Goal: Task Accomplishment & Management: Use online tool/utility

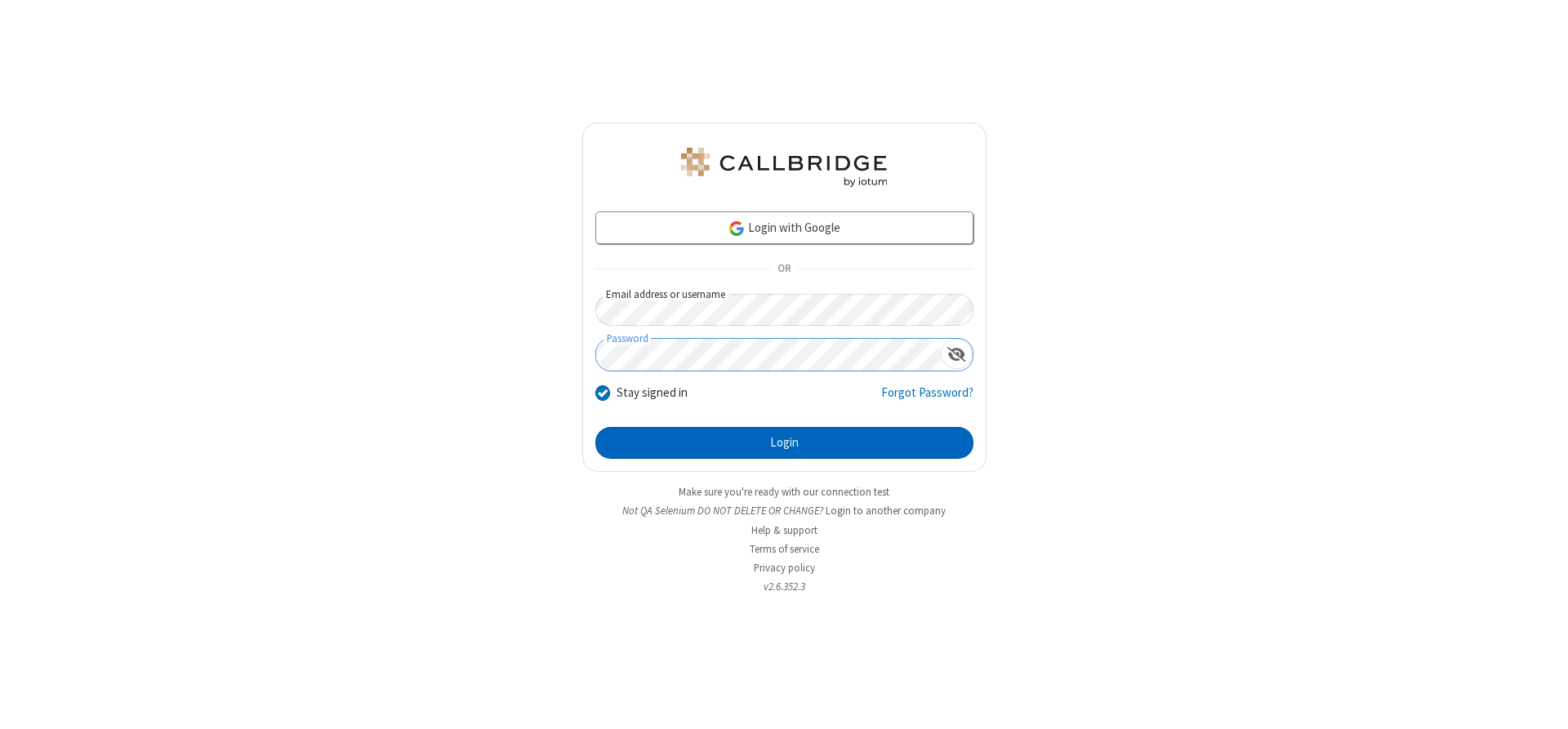
click at [784, 442] on button "Login" at bounding box center [784, 443] width 378 height 33
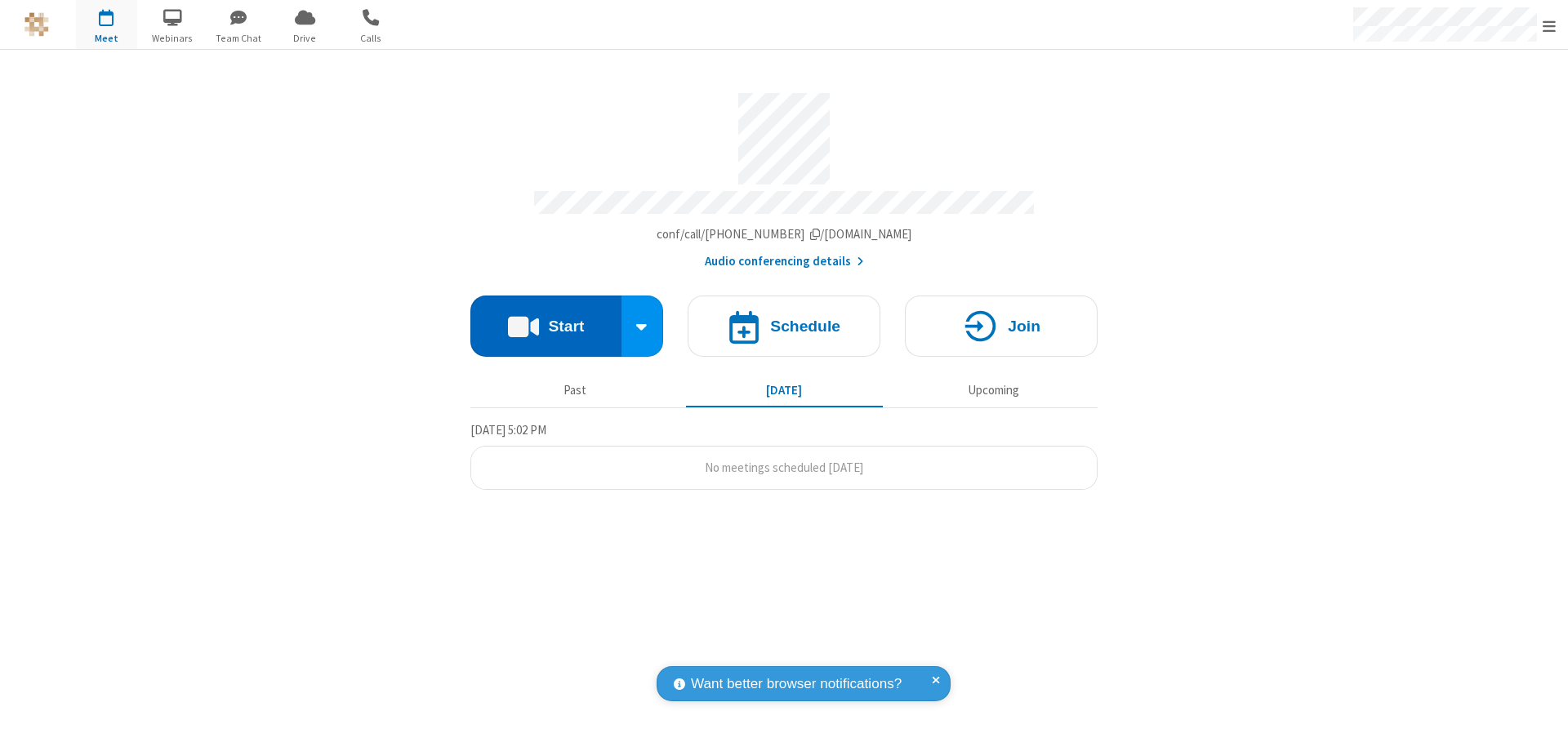
click at [546, 320] on button "Start" at bounding box center [546, 326] width 151 height 62
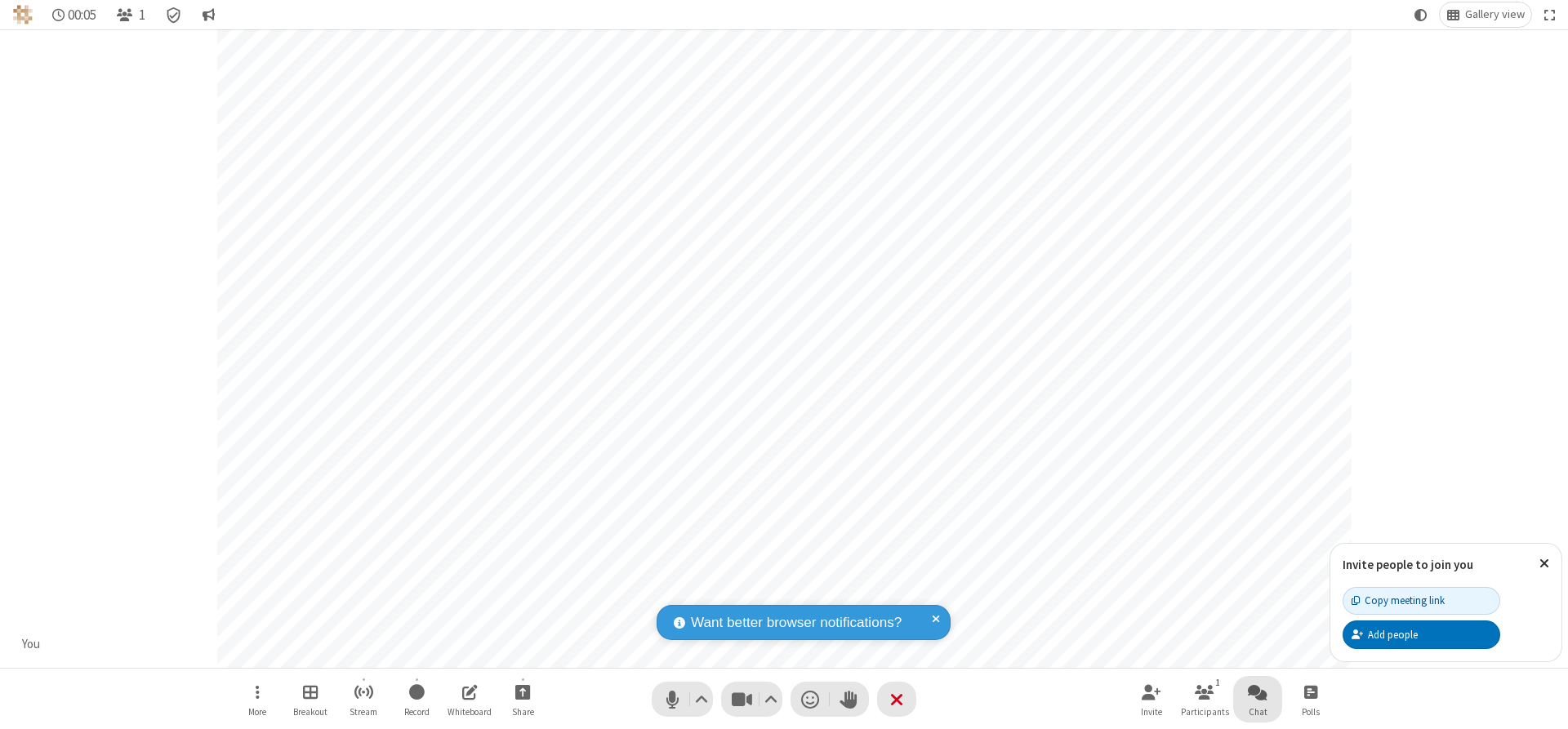
click at [1257, 692] on span "Open chat" at bounding box center [1257, 692] width 20 height 21
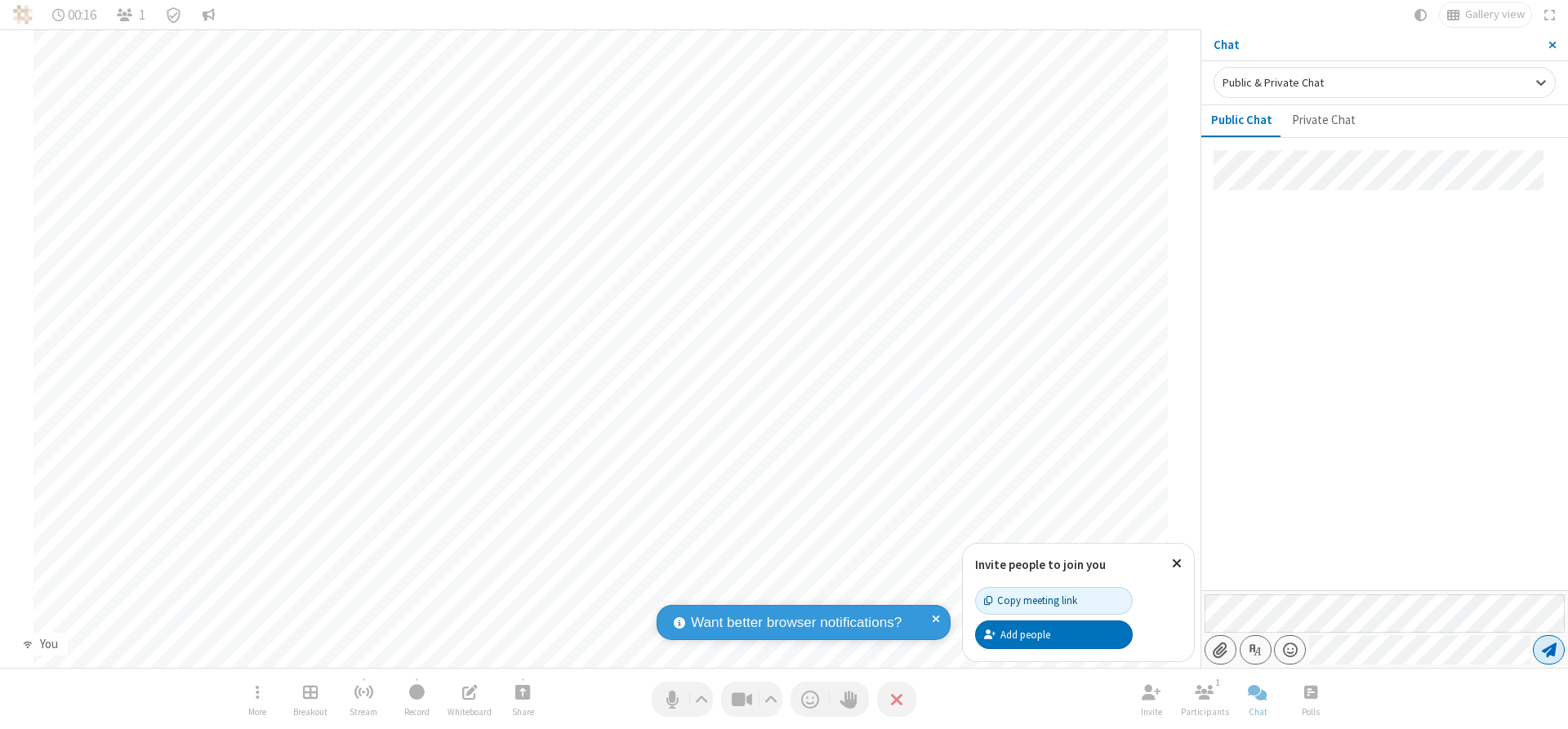
click at [1548, 650] on span "Send message" at bounding box center [1549, 650] width 15 height 16
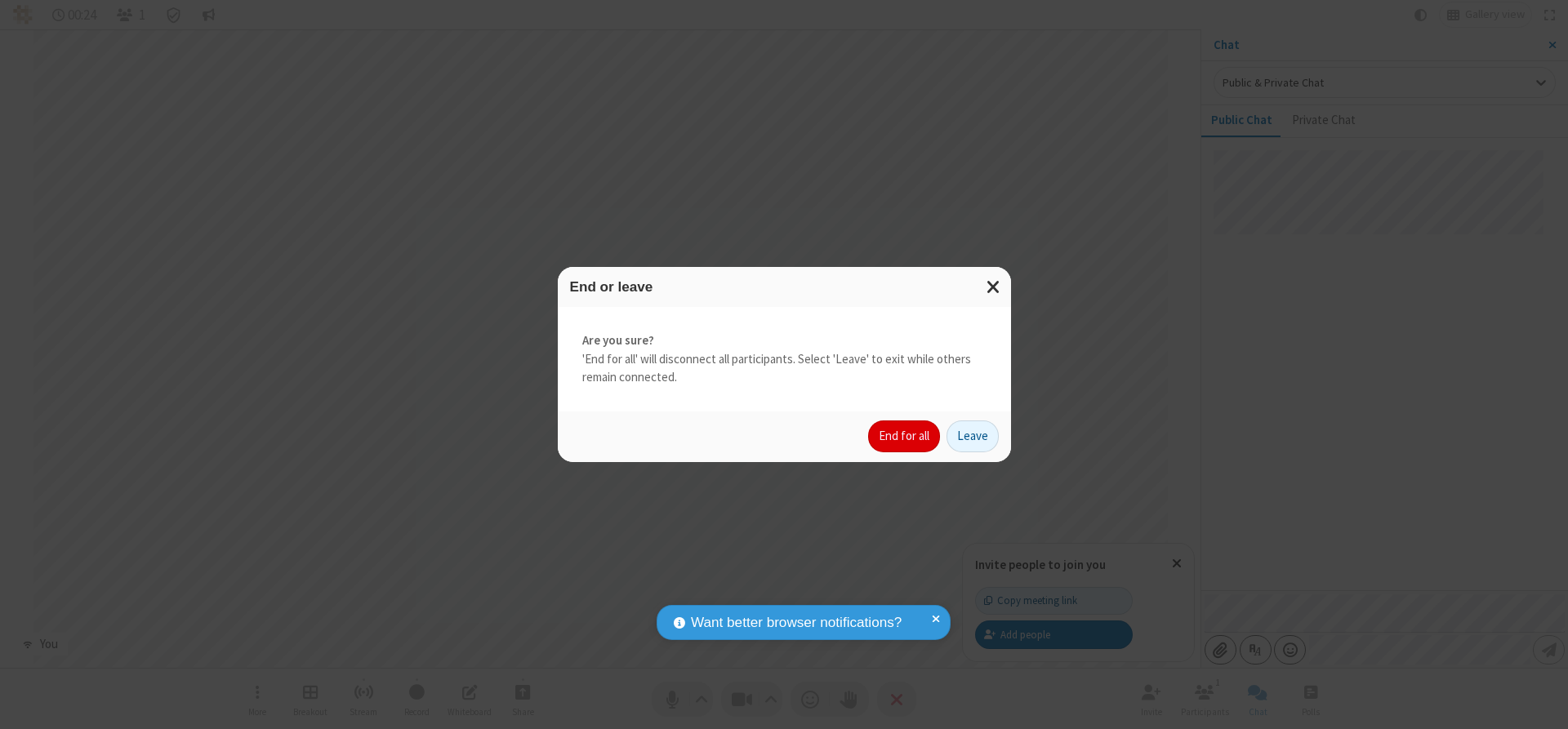
click at [905, 436] on button "End for all" at bounding box center [904, 437] width 72 height 33
